Goal: Navigation & Orientation: Go to known website

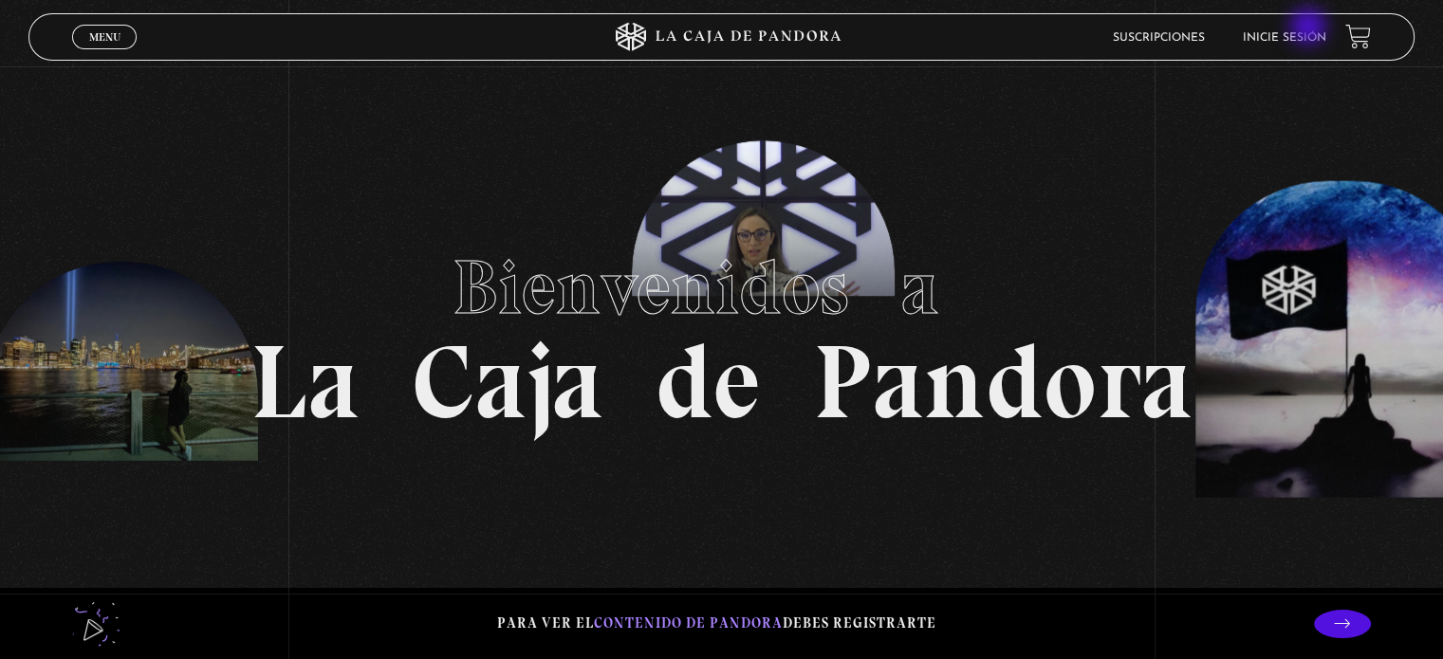
click at [1310, 28] on li "Inicie sesión" at bounding box center [1284, 37] width 83 height 29
click at [1290, 42] on link "Inicie sesión" at bounding box center [1284, 37] width 83 height 11
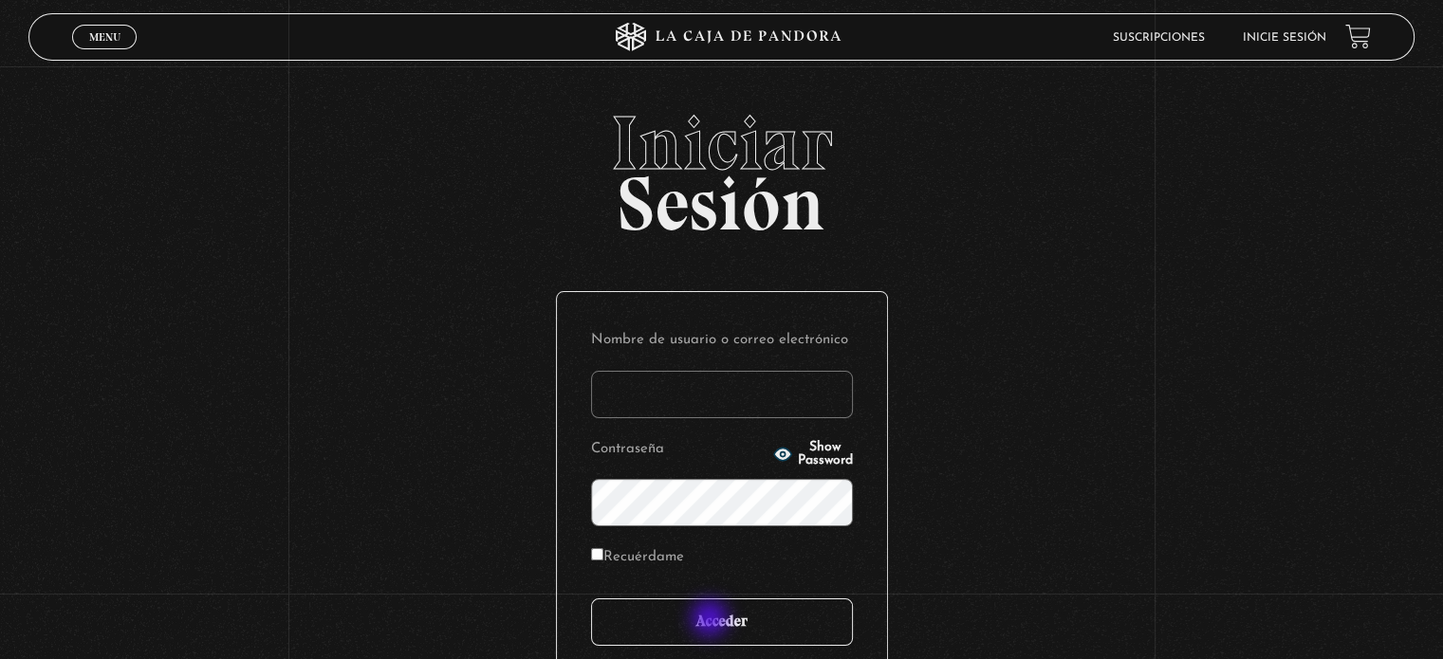
type input "[EMAIL_ADDRESS][DOMAIN_NAME]"
click at [711, 620] on input "Acceder" at bounding box center [722, 622] width 262 height 47
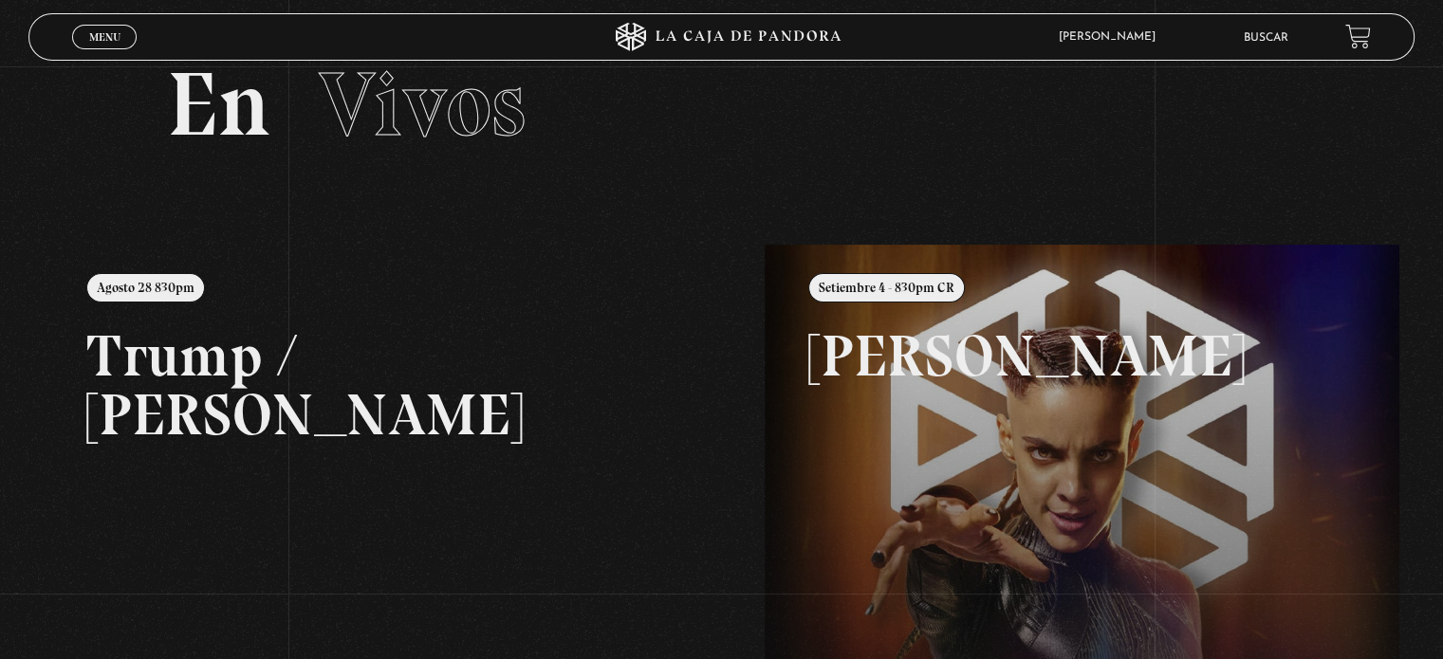
scroll to position [76, 0]
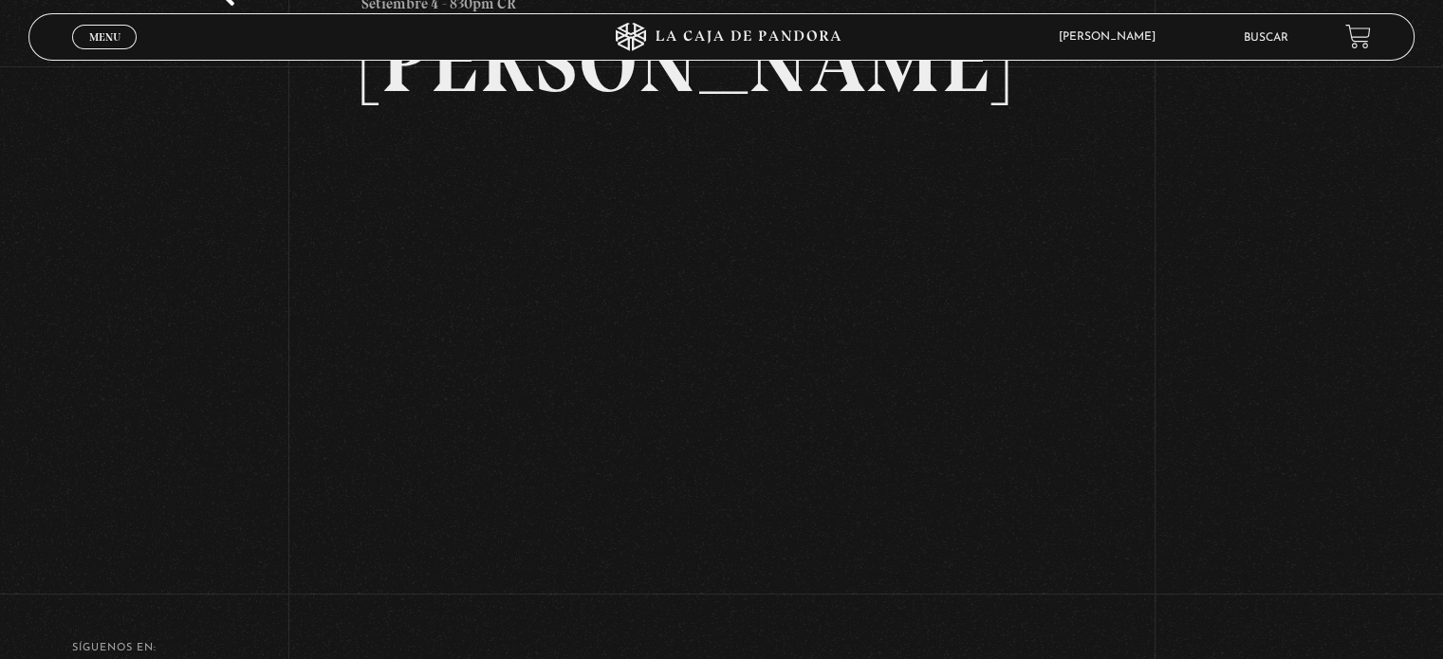
scroll to position [190, 0]
